Goal: Navigation & Orientation: Find specific page/section

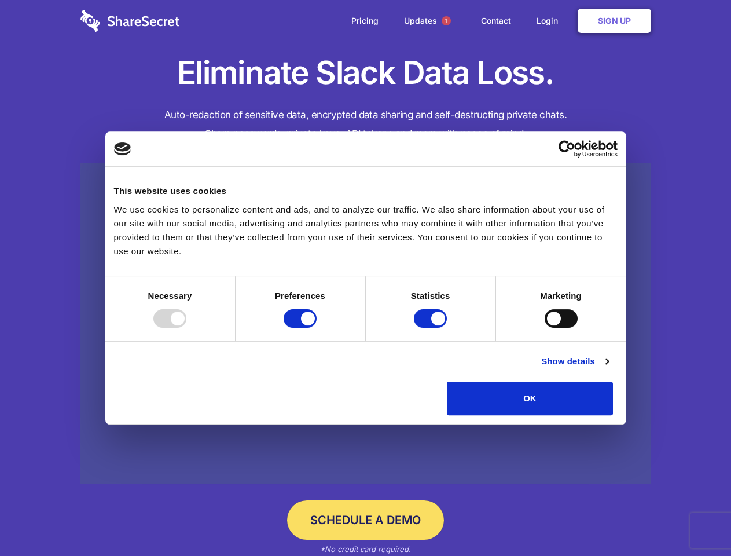
click at [186, 328] on div at bounding box center [169, 318] width 33 height 19
click at [317, 328] on input "Preferences" at bounding box center [300, 318] width 33 height 19
checkbox input "false"
click at [432, 328] on input "Statistics" at bounding box center [430, 318] width 33 height 19
checkbox input "false"
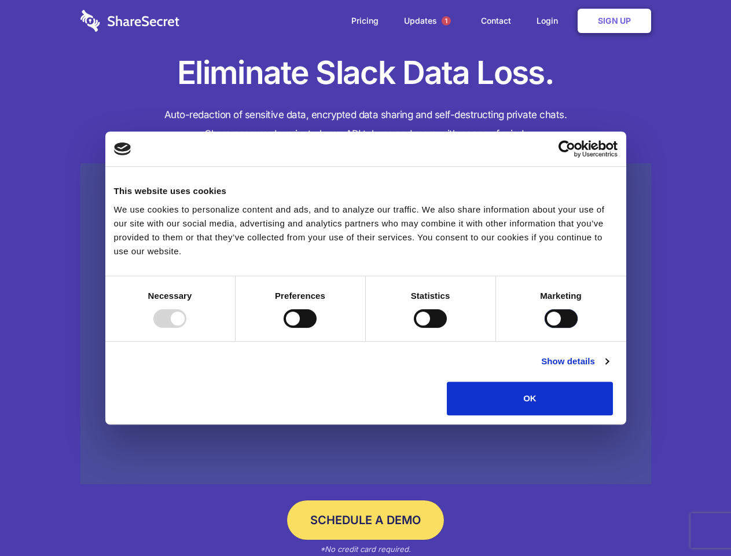
click at [545, 328] on input "Marketing" at bounding box center [561, 318] width 33 height 19
checkbox input "true"
click at [609, 368] on link "Show details" at bounding box center [574, 361] width 67 height 14
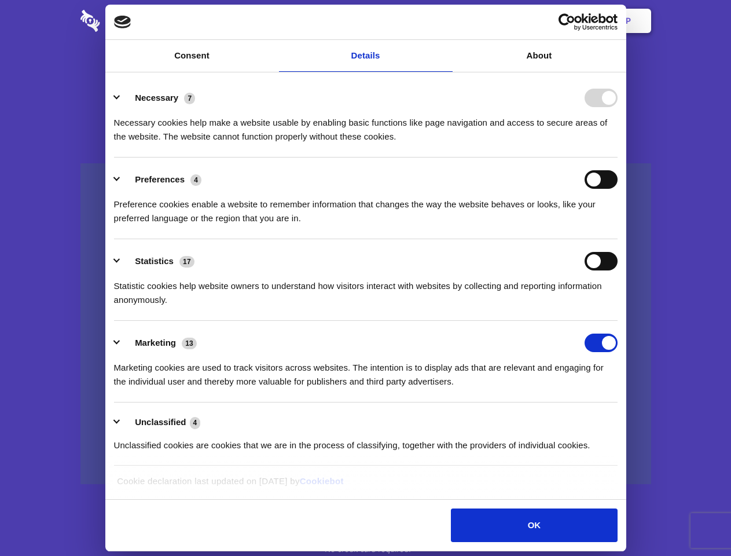
click at [618, 158] on li "Necessary 7 Necessary cookies help make a website usable by enabling basic func…" at bounding box center [366, 117] width 504 height 82
click at [446, 21] on span "1" at bounding box center [446, 20] width 9 height 9
